Goal: Transaction & Acquisition: Subscribe to service/newsletter

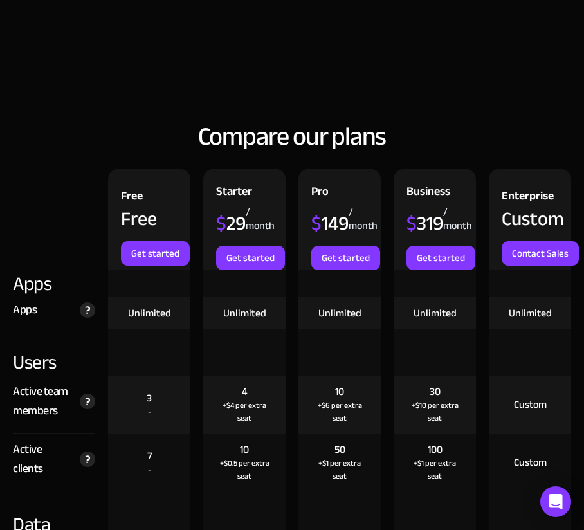
scroll to position [1607, 0]
